Goal: Task Accomplishment & Management: Manage account settings

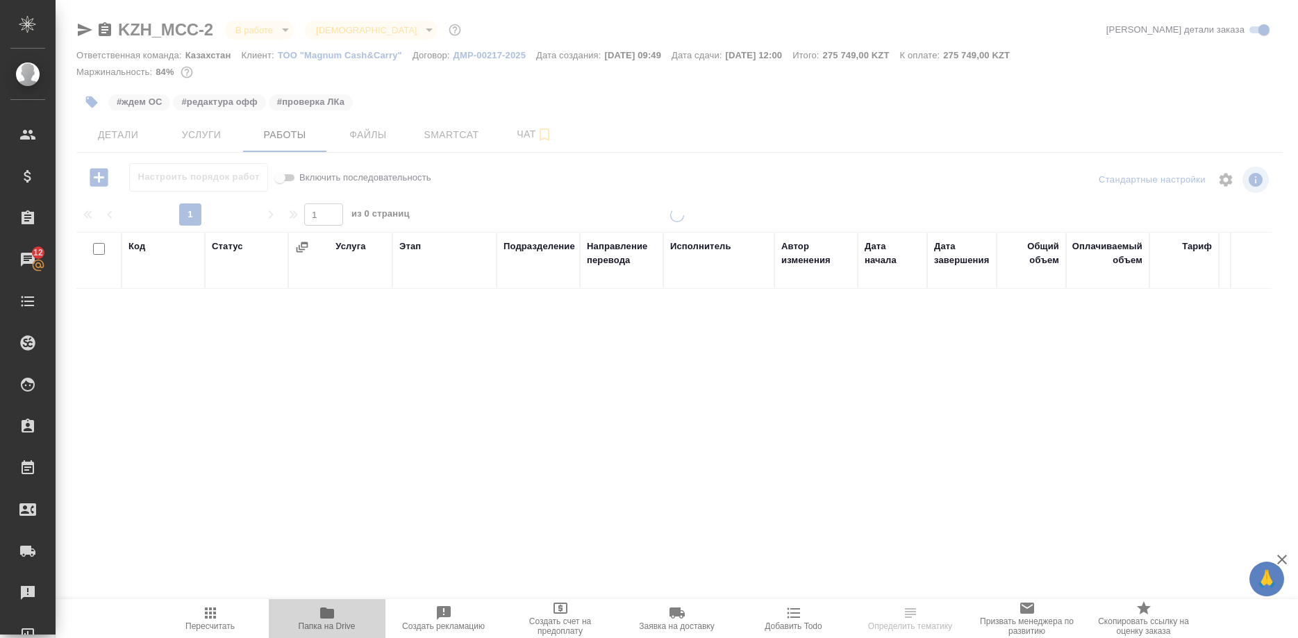
click at [335, 621] on span "Папка на Drive" at bounding box center [327, 618] width 100 height 26
click at [334, 612] on icon "button" at bounding box center [327, 613] width 17 height 17
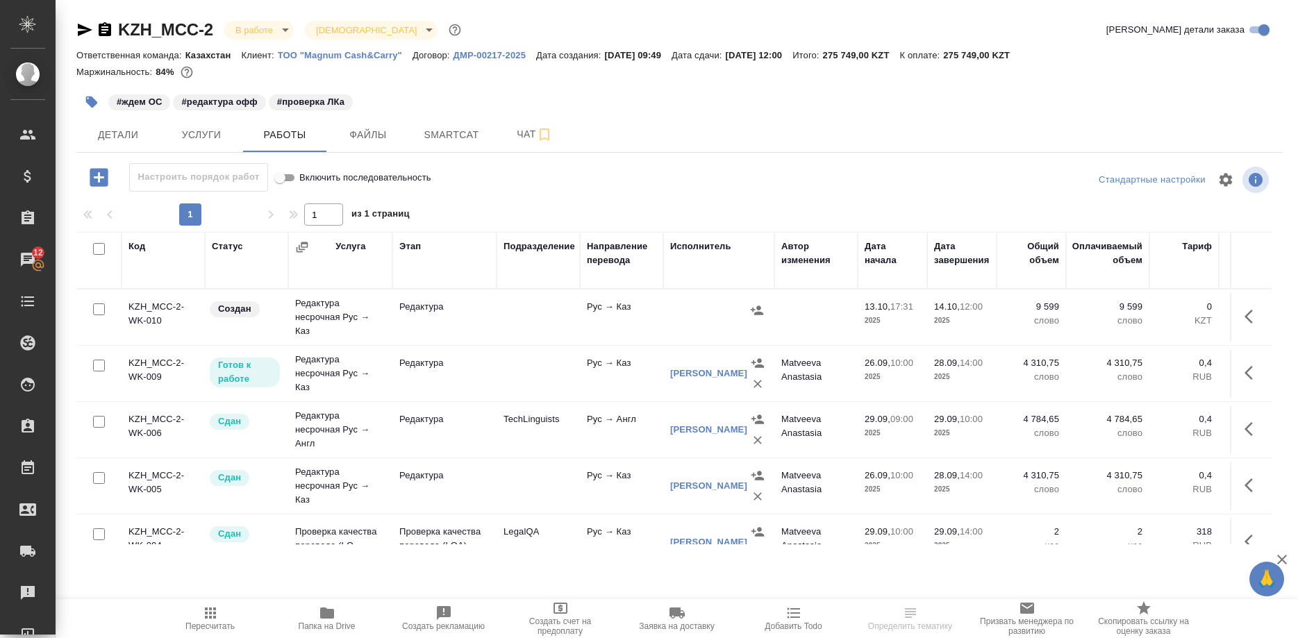
click at [337, 626] on span "Папка на Drive" at bounding box center [327, 626] width 57 height 10
click at [324, 614] on icon "button" at bounding box center [327, 612] width 14 height 11
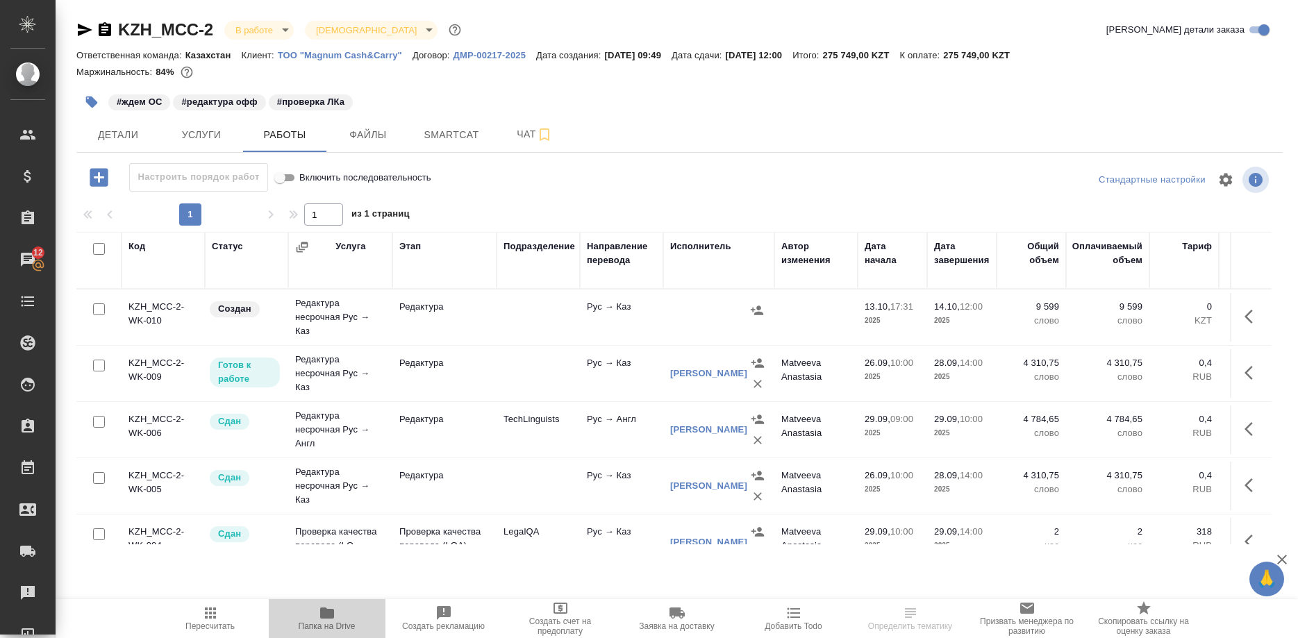
click at [315, 615] on span "Папка на Drive" at bounding box center [327, 618] width 100 height 26
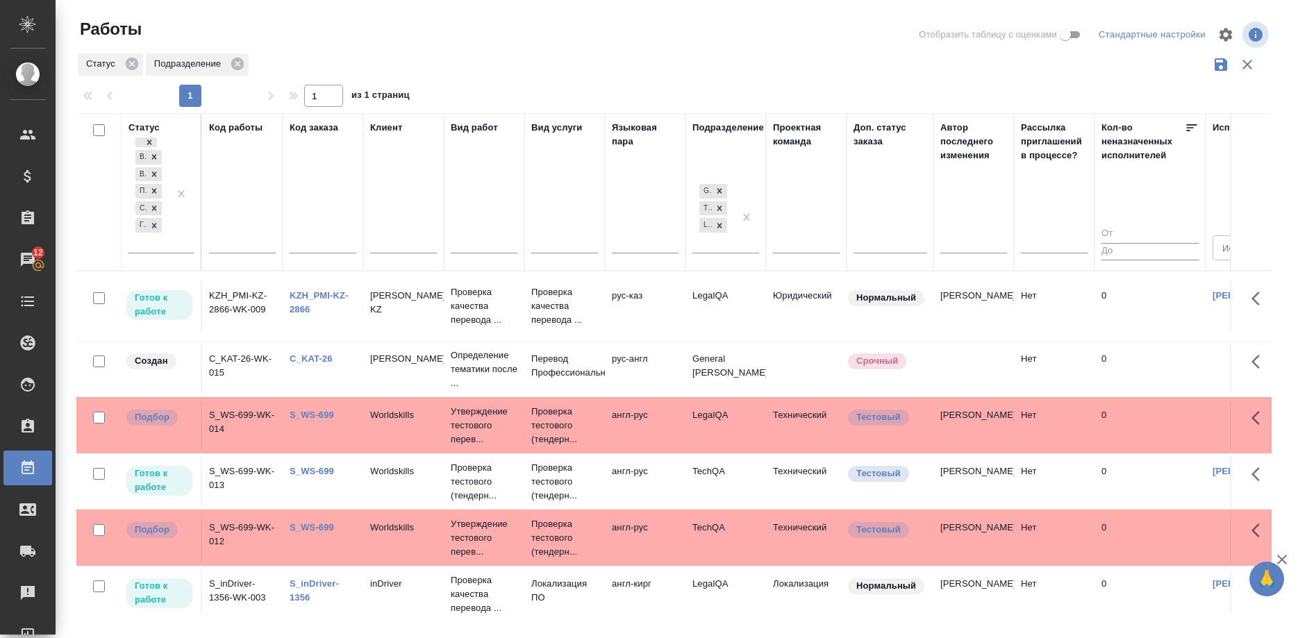
scroll to position [142, 0]
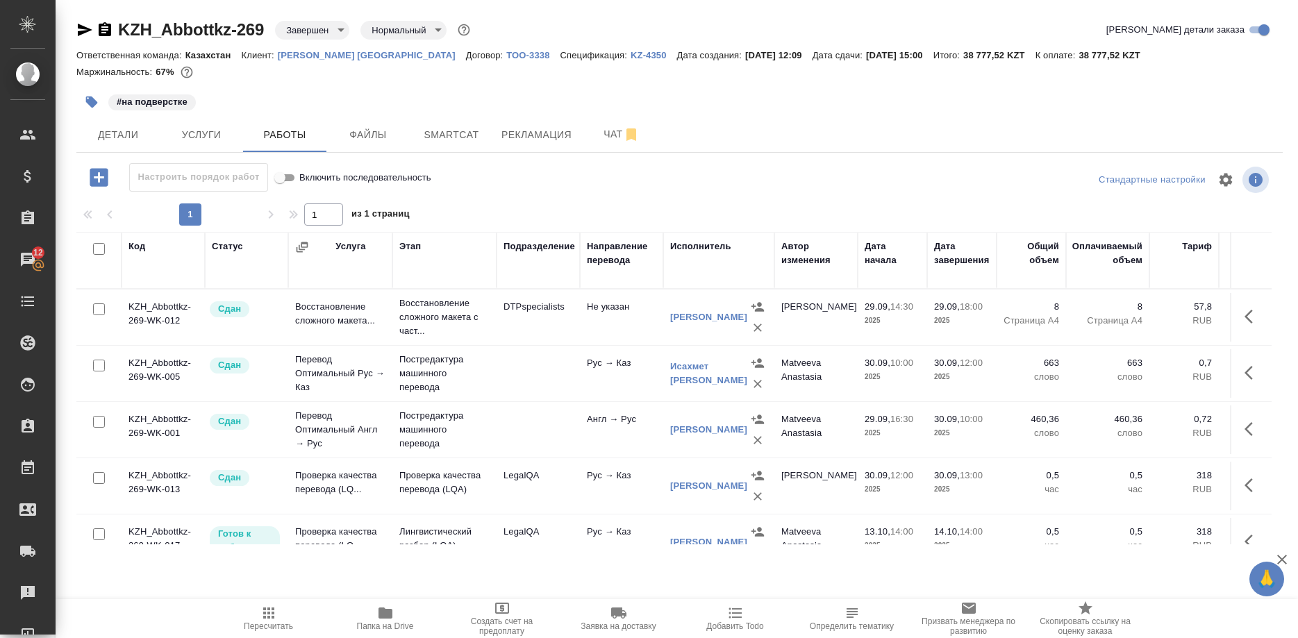
scroll to position [1, 0]
